Goal: Task Accomplishment & Management: Complete application form

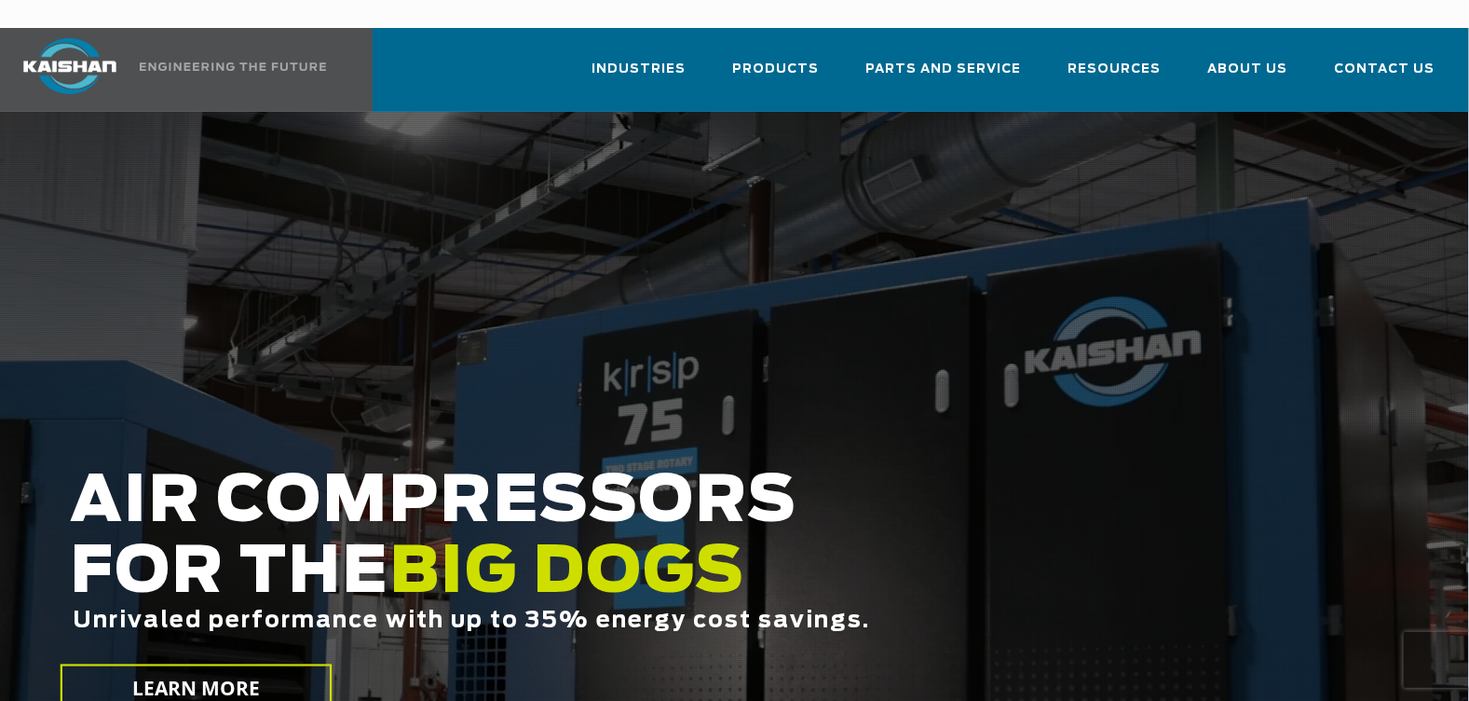
click at [1252, 112] on div at bounding box center [734, 461] width 1469 height 699
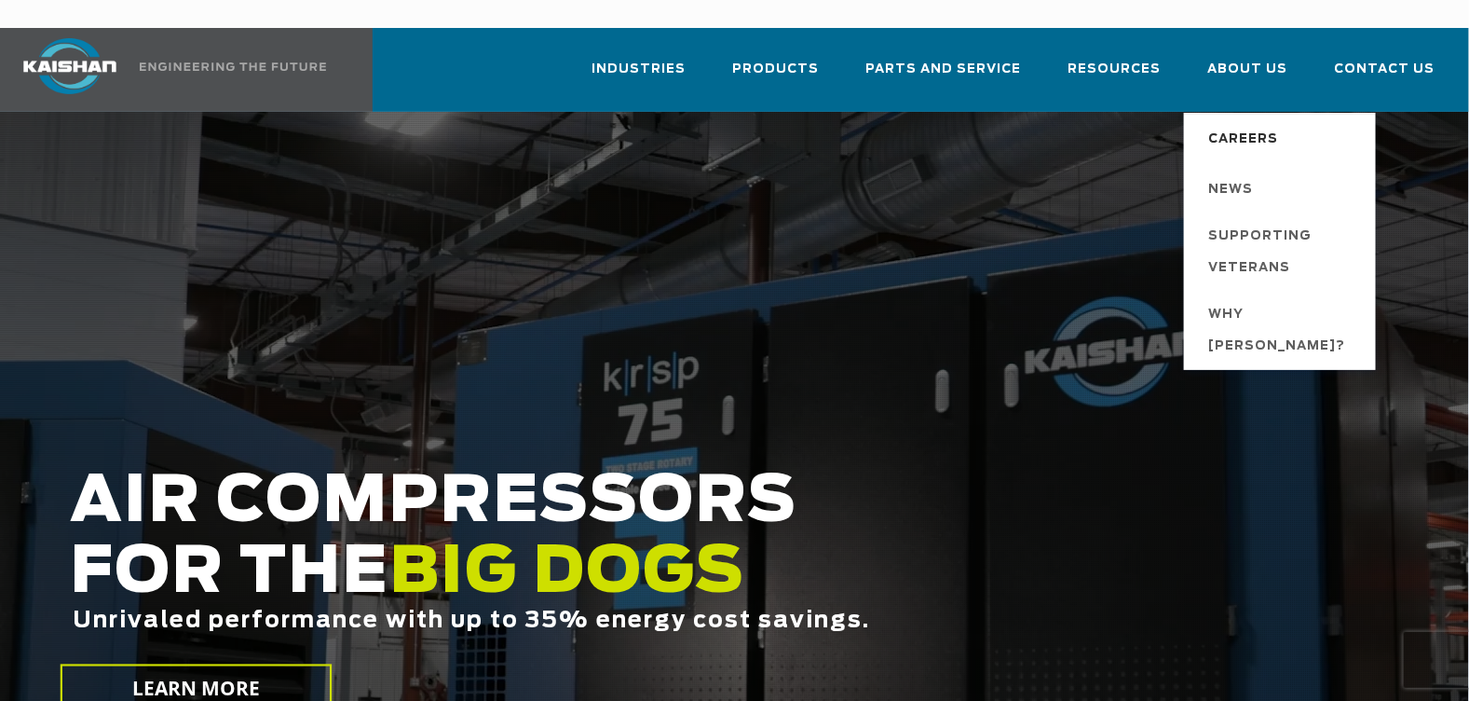
click at [1235, 124] on span "Careers" at bounding box center [1243, 140] width 70 height 32
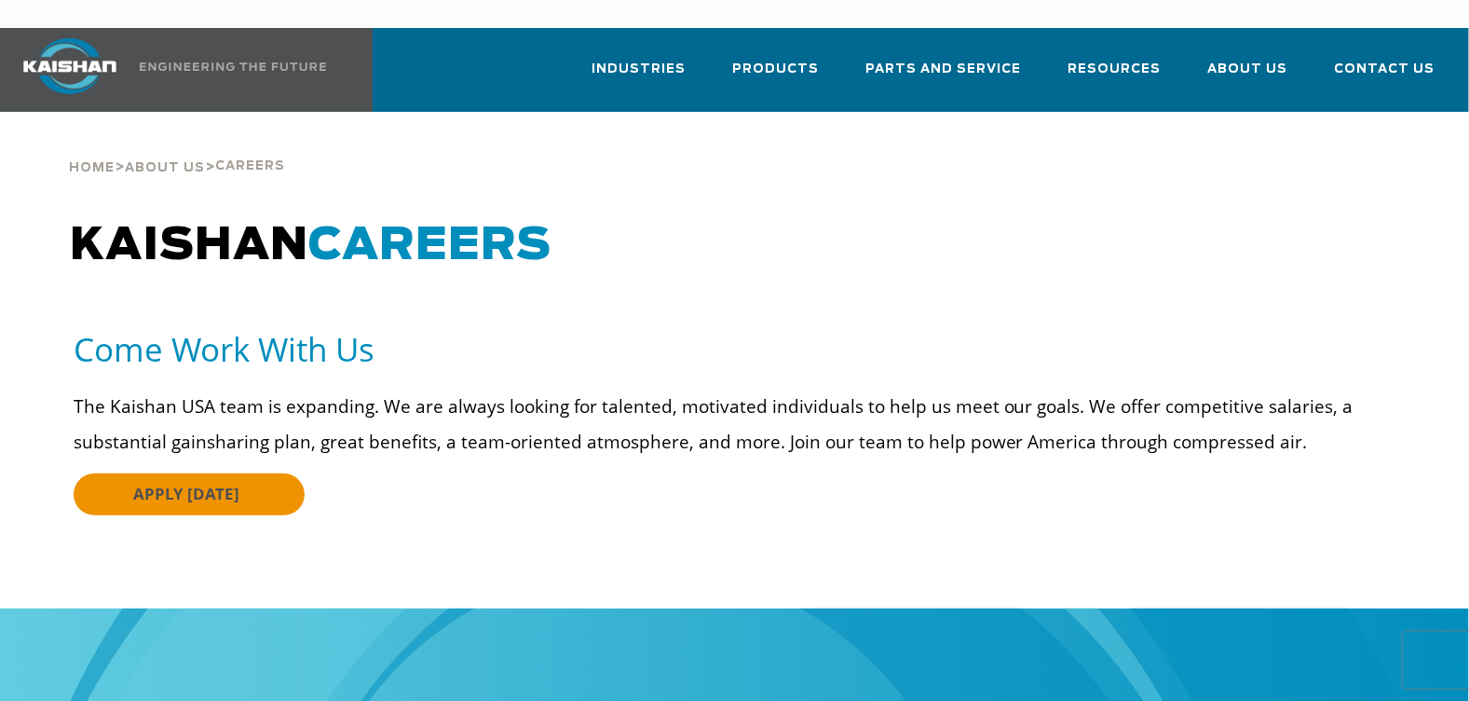
click at [244, 473] on link "APPLY [DATE]" at bounding box center [189, 494] width 231 height 42
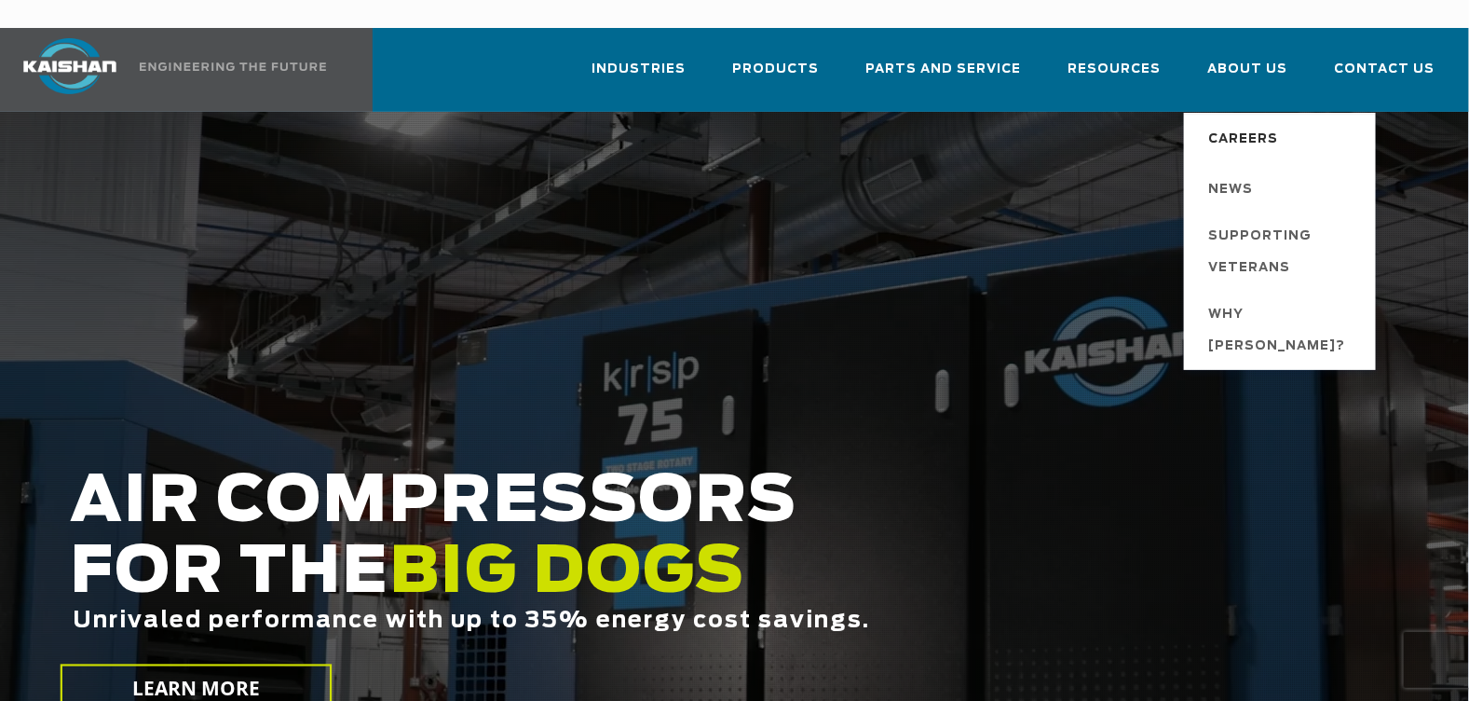
click at [1258, 124] on span "Careers" at bounding box center [1243, 140] width 70 height 32
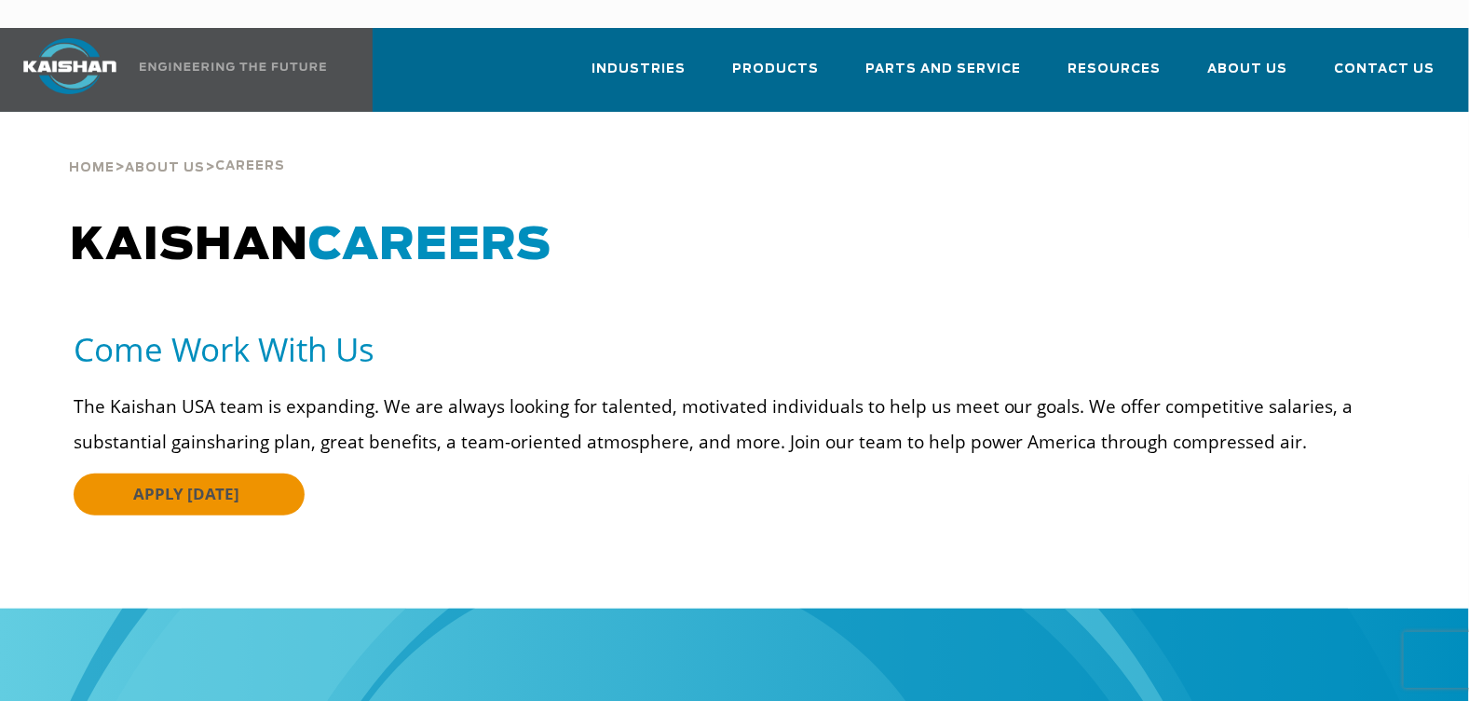
click at [177, 476] on link "APPLY [DATE]" at bounding box center [189, 494] width 231 height 42
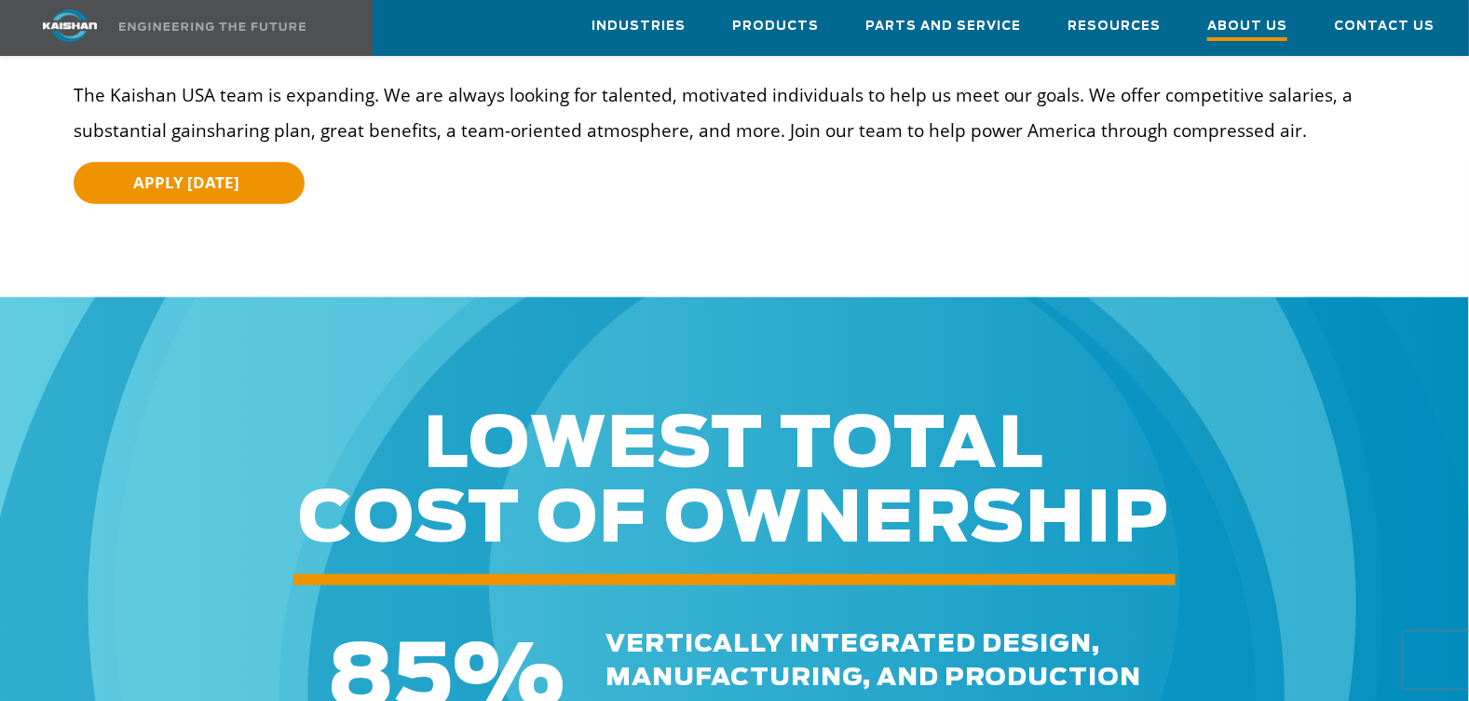
scroll to position [168, 0]
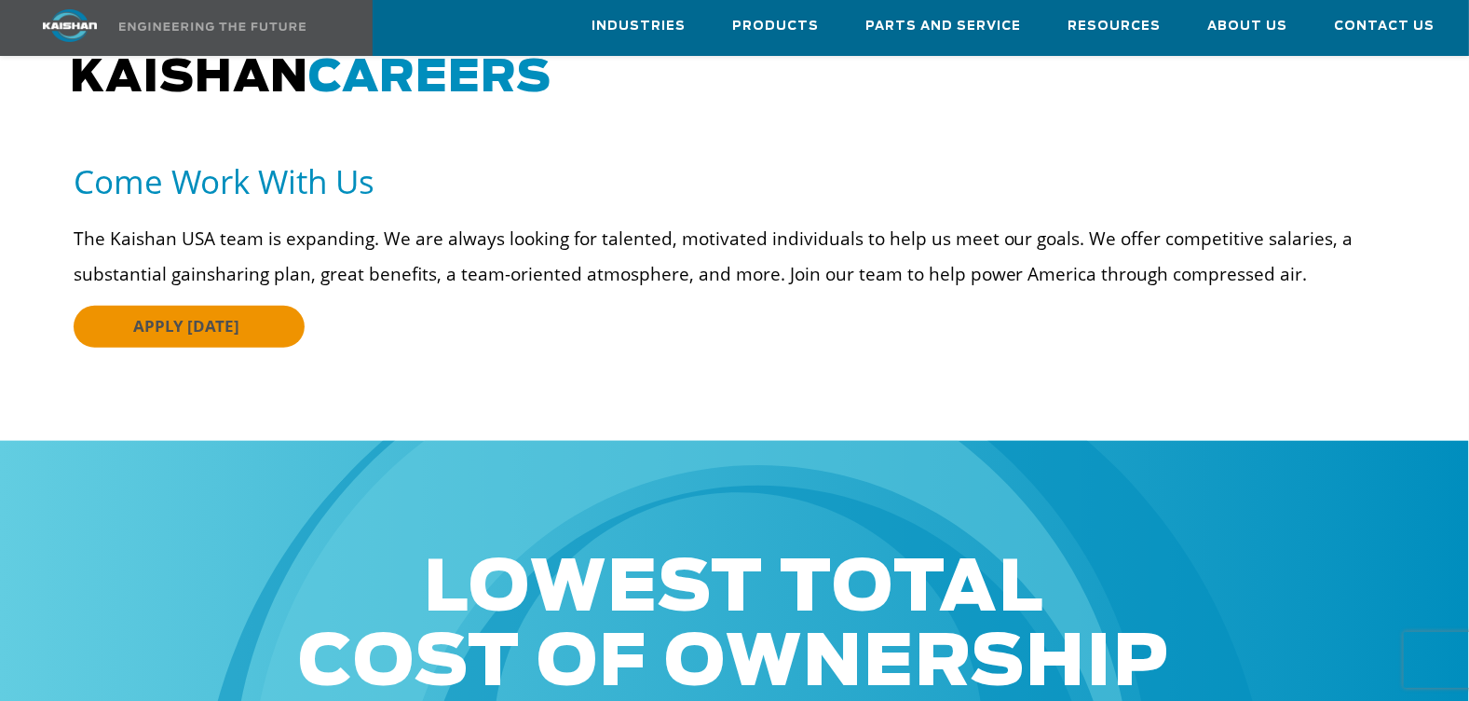
click at [248, 307] on link "APPLY [DATE]" at bounding box center [189, 327] width 231 height 42
